Goal: Navigation & Orientation: Find specific page/section

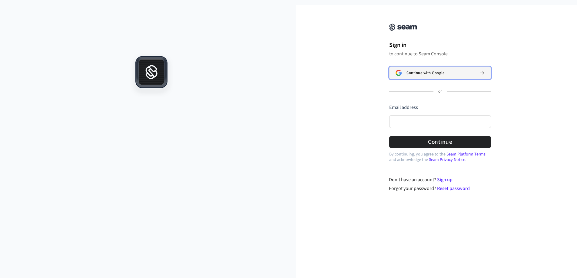
click at [420, 72] on span "Continue with Google" at bounding box center [426, 73] width 38 height 5
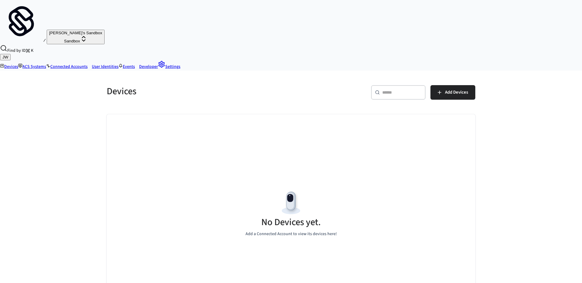
click at [86, 35] on icon "button" at bounding box center [83, 38] width 7 height 7
click at [138, 5] on div "[PERSON_NAME]'s Sandbox Sandbox Find by ID ⌘ K JW" at bounding box center [291, 30] width 582 height 61
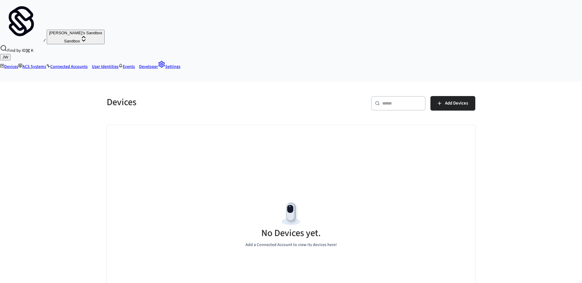
click at [88, 64] on link "Connected Accounts" at bounding box center [67, 67] width 42 height 6
click at [118, 64] on link "User Identities" at bounding box center [103, 67] width 31 height 6
click at [46, 64] on link "ACS Systems" at bounding box center [32, 67] width 28 height 6
click at [18, 64] on link "Devices" at bounding box center [9, 67] width 18 height 6
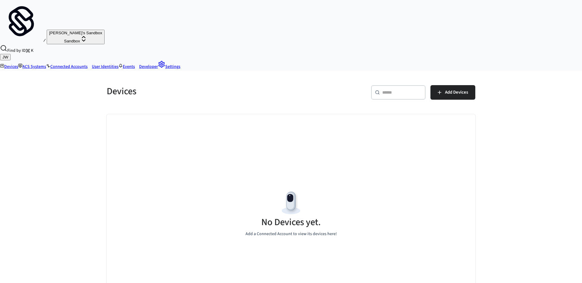
click at [49, 31] on span "[PERSON_NAME]'s Sandbox" at bounding box center [75, 33] width 53 height 5
click at [29, 46] on span "New Workspace" at bounding box center [20, 44] width 29 height 5
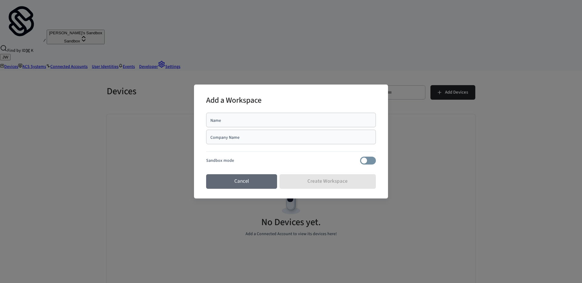
click at [263, 177] on button "Cancel" at bounding box center [241, 181] width 71 height 15
